Goal: Information Seeking & Learning: Compare options

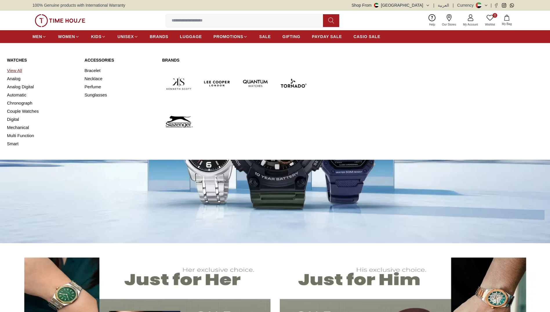
click at [17, 69] on link "View All" at bounding box center [42, 70] width 71 height 8
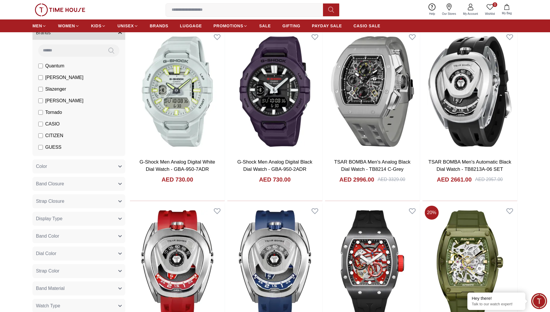
scroll to position [145, 0]
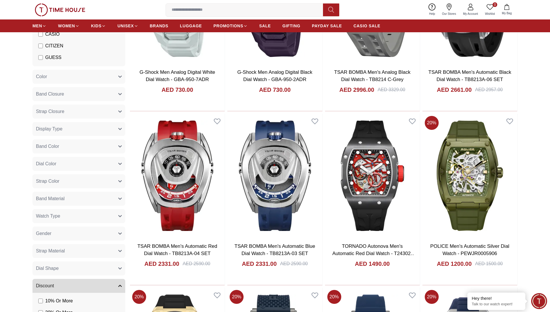
click at [48, 215] on span "Watch Type" at bounding box center [48, 215] width 24 height 7
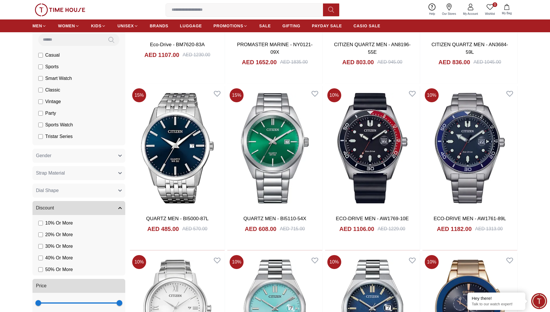
scroll to position [338, 0]
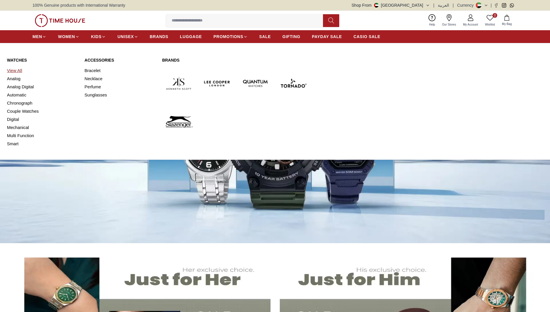
click at [15, 70] on link "View All" at bounding box center [42, 70] width 71 height 8
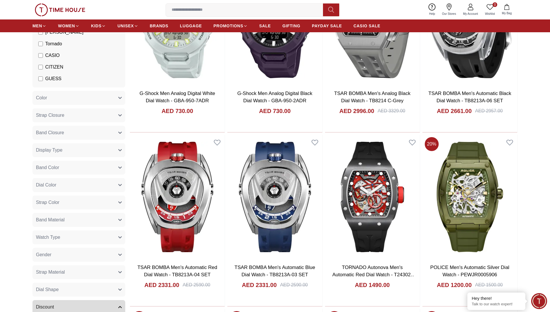
scroll to position [145, 0]
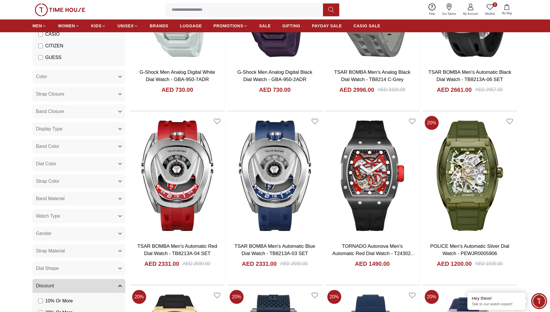
click at [65, 146] on button "Band Color" at bounding box center [79, 146] width 93 height 14
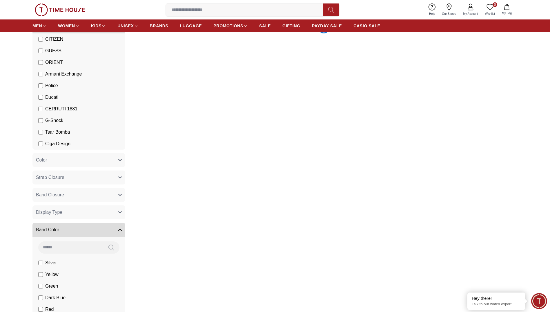
scroll to position [174, 0]
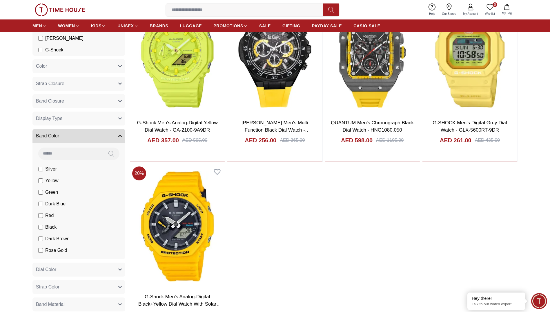
scroll to position [29, 0]
